Goal: Check status: Check status

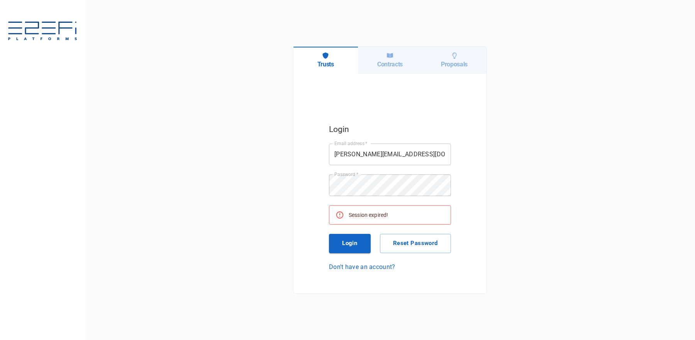
click at [351, 248] on button "Login" at bounding box center [350, 243] width 42 height 19
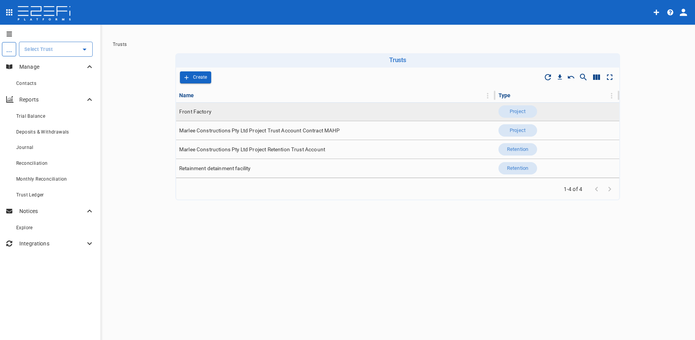
click at [233, 111] on td "Front Factory" at bounding box center [335, 111] width 319 height 19
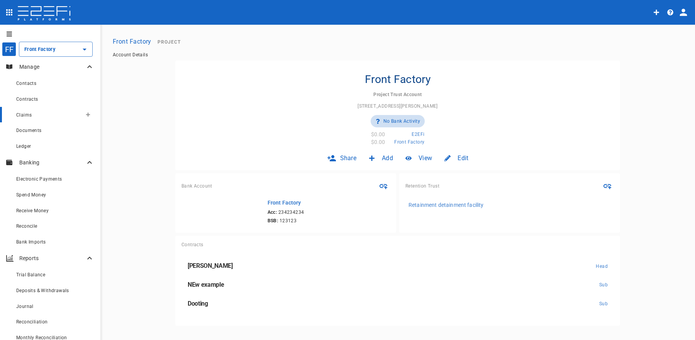
click at [39, 111] on div "Claims" at bounding box center [49, 115] width 66 height 10
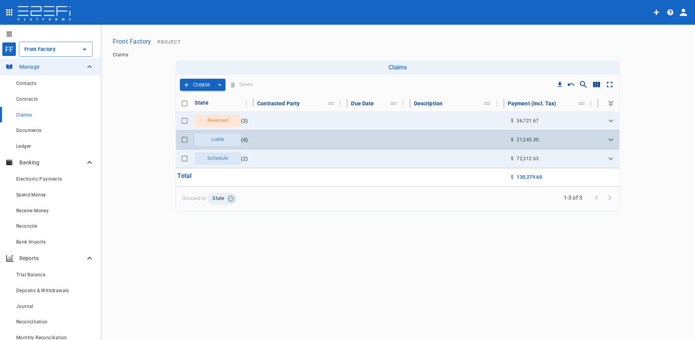
click at [279, 141] on td at bounding box center [301, 139] width 94 height 19
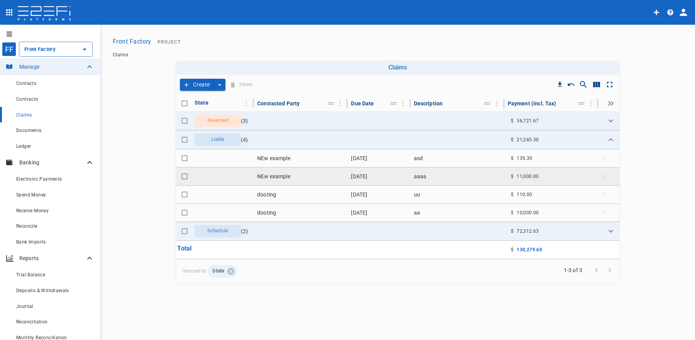
click at [249, 183] on td at bounding box center [222, 176] width 63 height 18
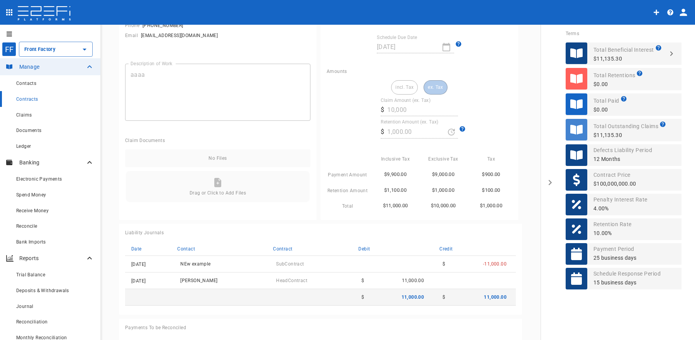
scroll to position [233, 0]
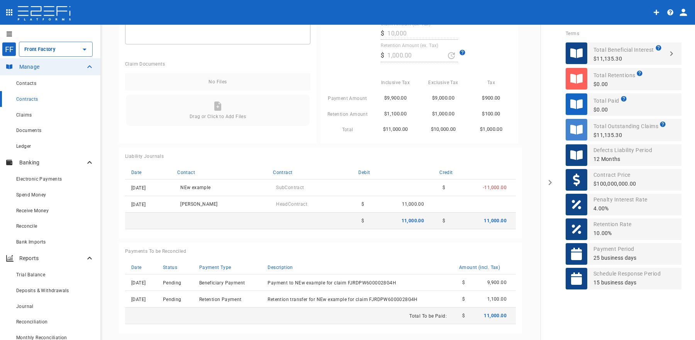
click at [210, 97] on div "Drag or Click to Add Files" at bounding box center [217, 110] width 185 height 33
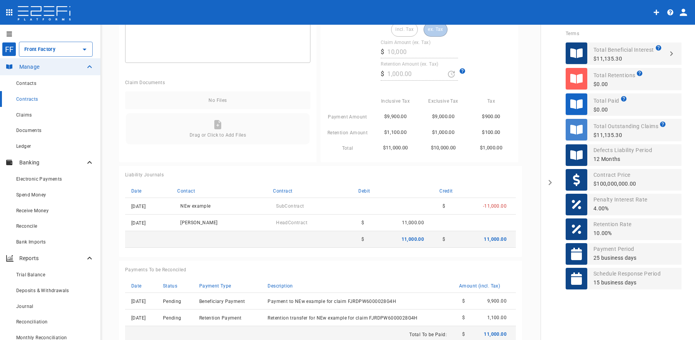
scroll to position [205, 0]
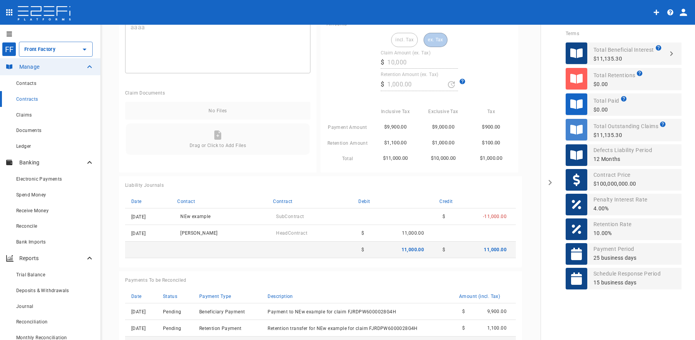
click at [326, 169] on div "incl. Tax ex. Tax Claim Amount (ex. Tax) ​ $ 10,000 Retention Amount (ex. Tax) …" at bounding box center [418, 103] width 185 height 140
